Goal: Task Accomplishment & Management: Use online tool/utility

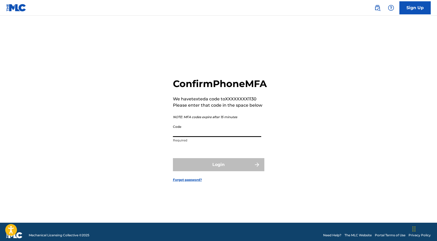
click at [242, 137] on input "Code" at bounding box center [217, 129] width 88 height 15
paste input "630213"
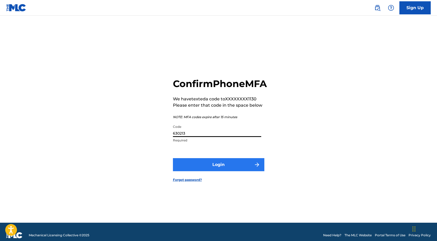
type input "630213"
click at [202, 167] on button "Login" at bounding box center [218, 164] width 91 height 13
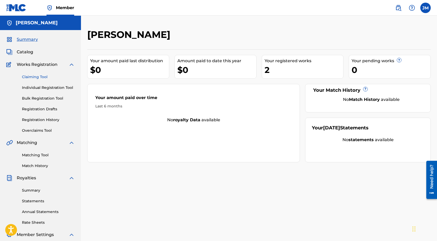
click at [35, 75] on link "Claiming Tool" at bounding box center [48, 76] width 53 height 5
